Goal: Task Accomplishment & Management: Manage account settings

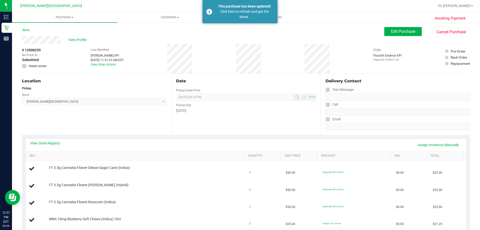
scroll to position [100, 0]
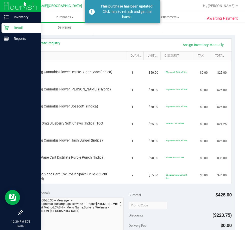
click at [7, 30] on icon at bounding box center [6, 27] width 5 height 5
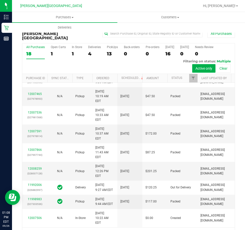
scroll to position [118, 0]
click at [109, 51] on div "13" at bounding box center [112, 54] width 11 height 6
click at [0, 0] on input "PickUps 13" at bounding box center [0, 0] width 0 height 0
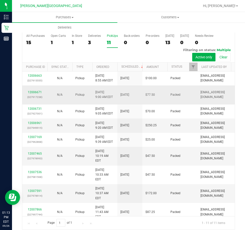
scroll to position [146, 0]
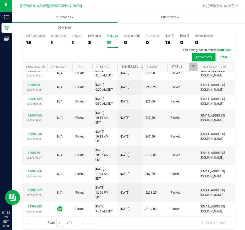
click at [108, 40] on div "11" at bounding box center [112, 43] width 11 height 6
click at [0, 0] on input "PickUps 11" at bounding box center [0, 0] width 0 height 0
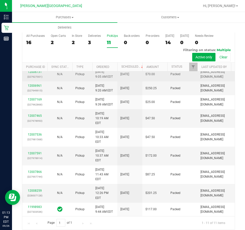
scroll to position [0, 0]
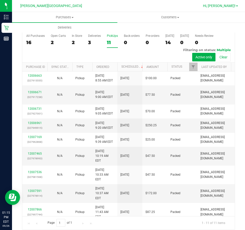
click at [229, 5] on span "Hi, [PERSON_NAME]!" at bounding box center [219, 6] width 33 height 4
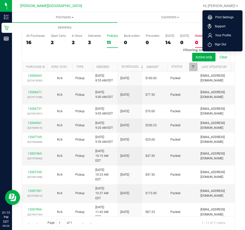
click at [217, 42] on span "Sign Out" at bounding box center [219, 44] width 15 height 5
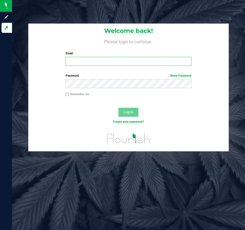
click at [77, 61] on input "Email" at bounding box center [129, 61] width 126 height 9
type input "[EMAIL_ADDRESS][DOMAIN_NAME]"
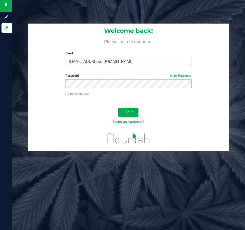
click at [118, 108] on button "Log In" at bounding box center [128, 112] width 20 height 9
